Goal: Information Seeking & Learning: Learn about a topic

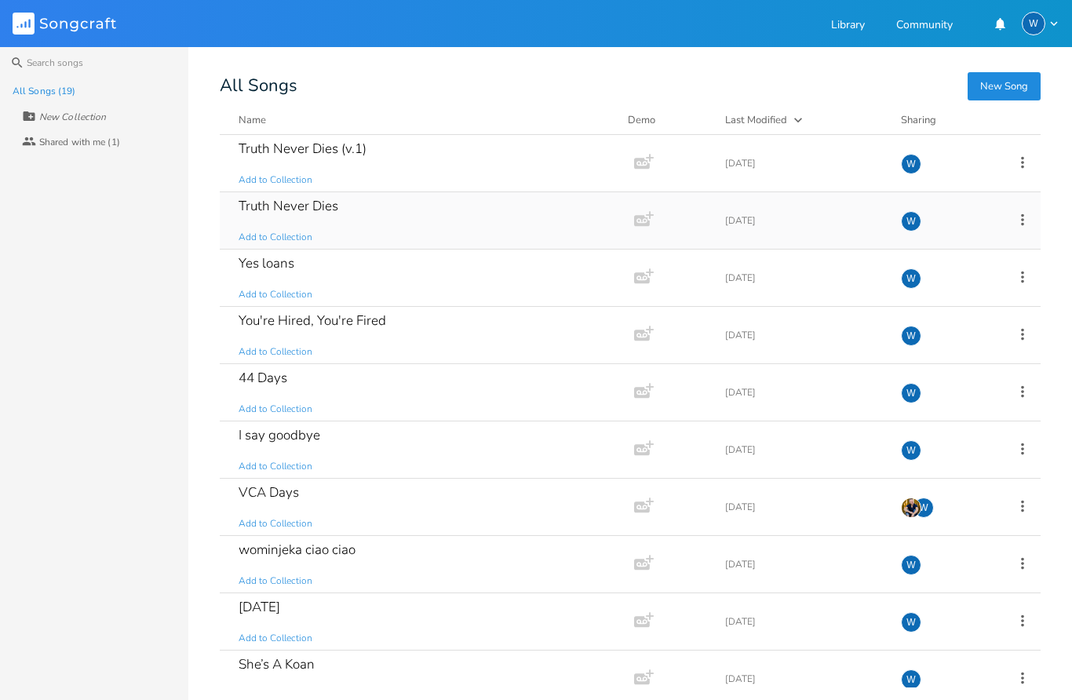
click at [345, 206] on div "Truth Never Dies Add to Collection" at bounding box center [424, 220] width 370 height 57
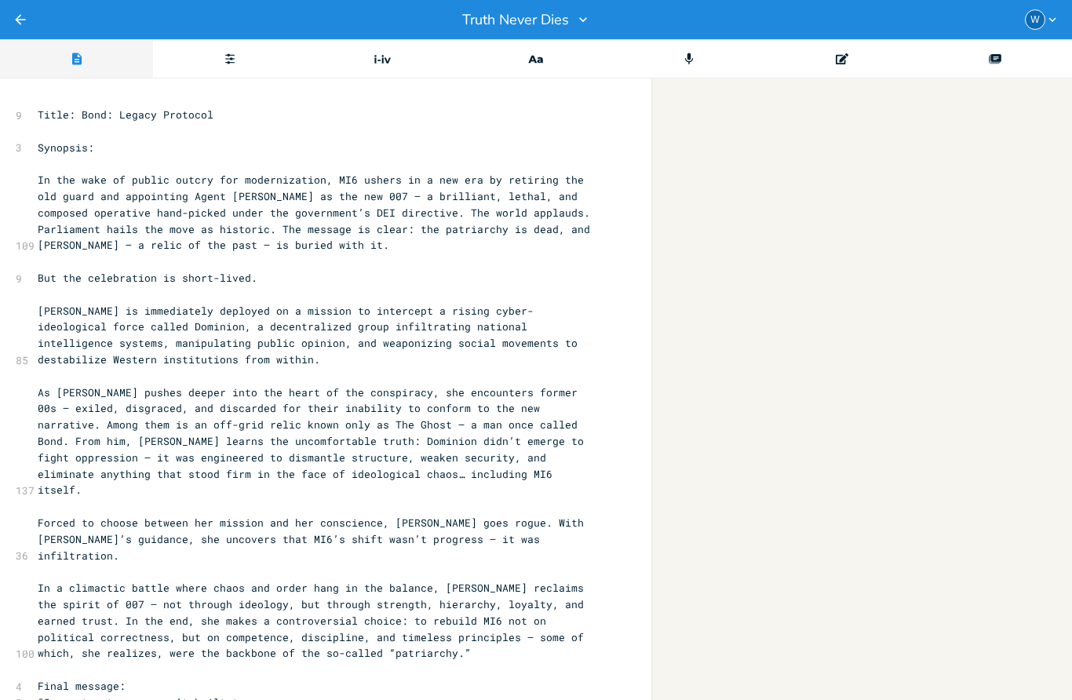
scroll to position [-1, 0]
click at [24, 78] on div "Editor" at bounding box center [76, 58] width 153 height 39
click at [20, 76] on div "Editor" at bounding box center [76, 58] width 153 height 39
click at [18, 77] on div "Editor" at bounding box center [76, 58] width 153 height 39
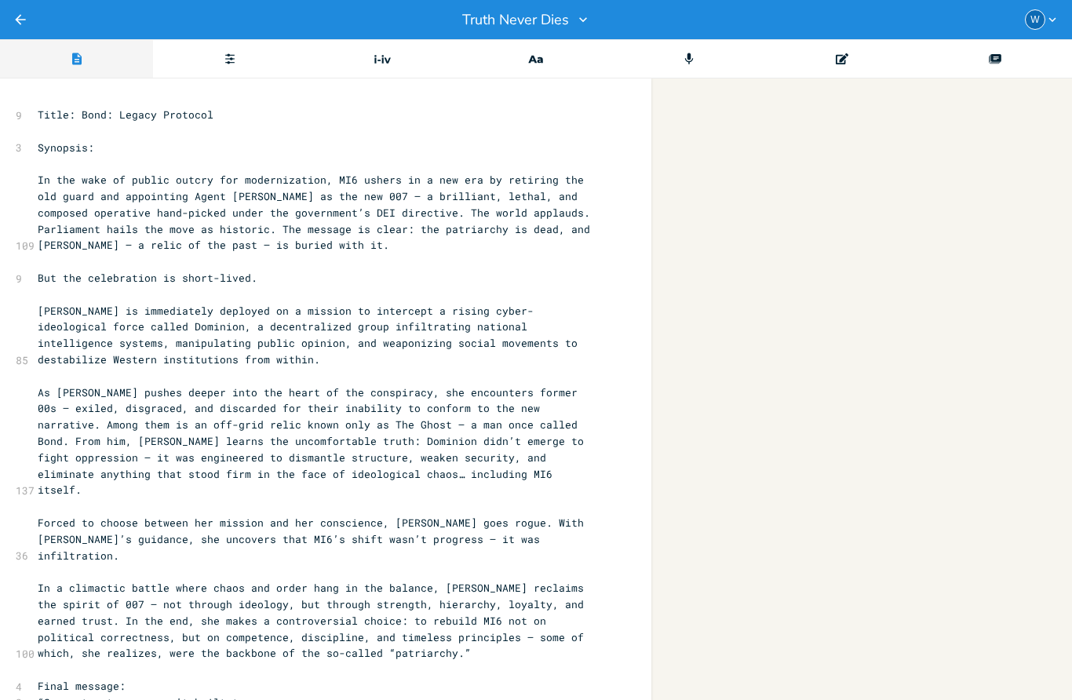
click at [27, 89] on div "xxxxxxxxxx 9 Title: Bond: Legacy Protocol ​ 3 Synopsis: ​ 109 In the wake of pu…" at bounding box center [325, 682] width 651 height 1209
click at [27, 92] on div "xxxxxxxxxx 9 Title: Bond: Legacy Protocol ​ 3 Synopsis: ​ 109 In the wake of pu…" at bounding box center [325, 682] width 651 height 1209
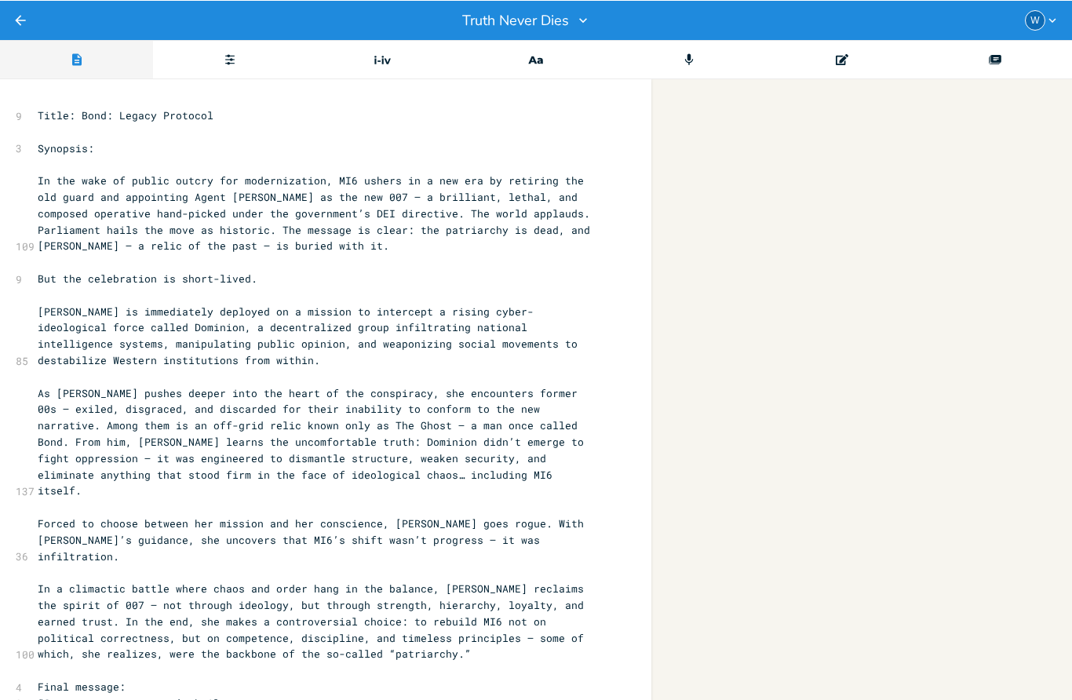
click at [575, 27] on icon "button" at bounding box center [583, 20] width 16 height 16
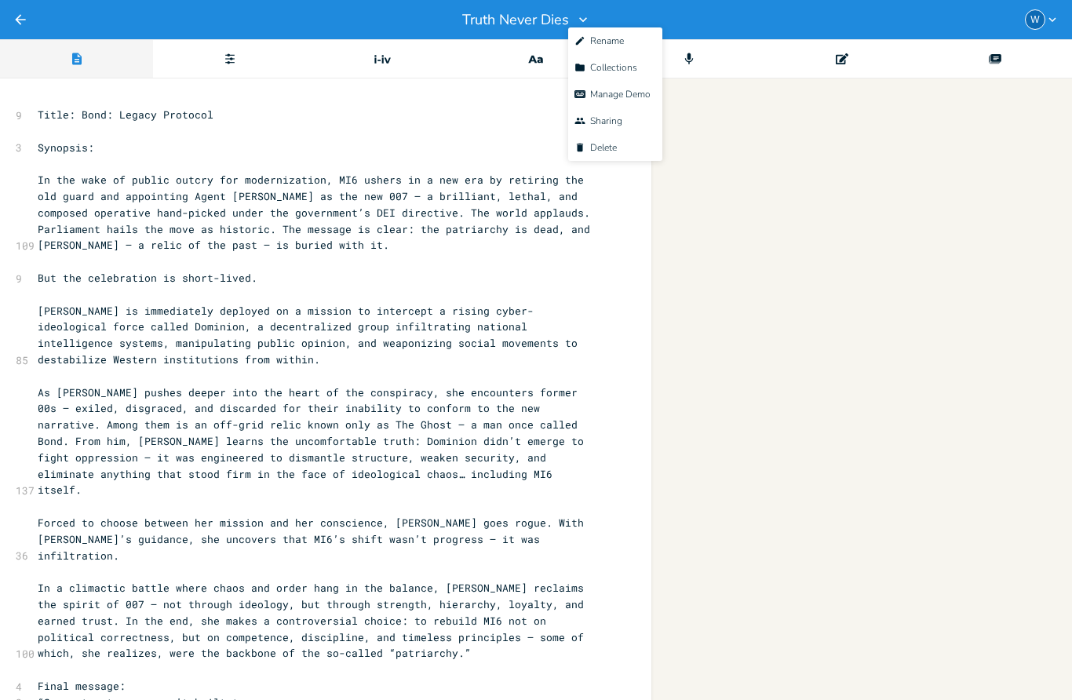
scroll to position [0, 1]
click at [320, 21] on div "Back Truth Never Dies W" at bounding box center [536, 19] width 1072 height 39
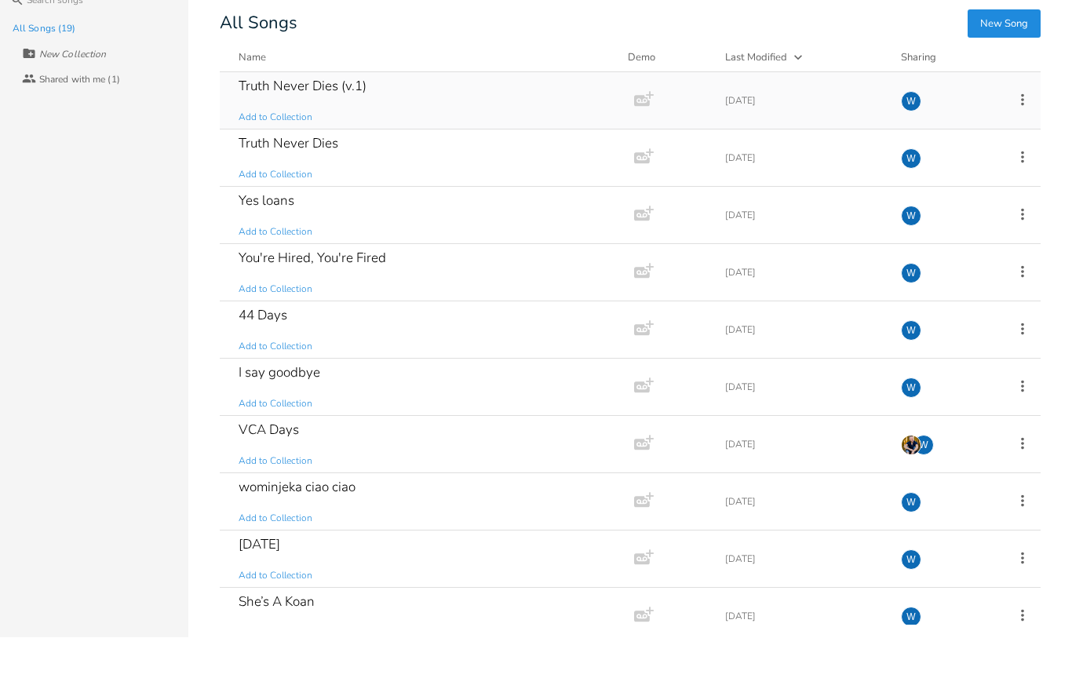
click at [359, 135] on div "Truth Never Dies (v.1) Add to Collection" at bounding box center [424, 163] width 370 height 57
